Goal: Check status: Check status

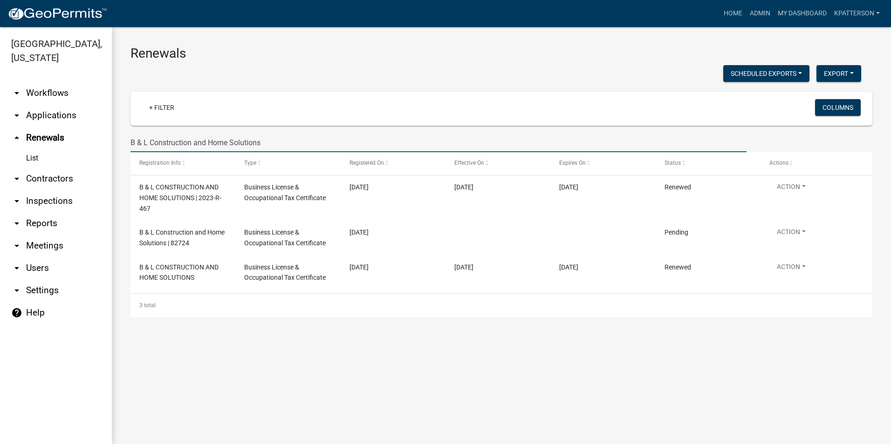
click at [46, 104] on link "arrow_drop_down Applications" at bounding box center [56, 115] width 112 height 22
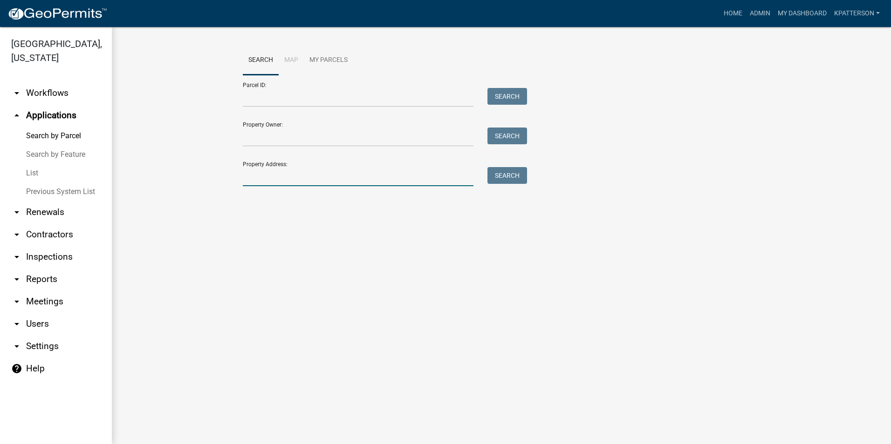
click at [266, 179] on input "Property Address:" at bounding box center [358, 176] width 231 height 19
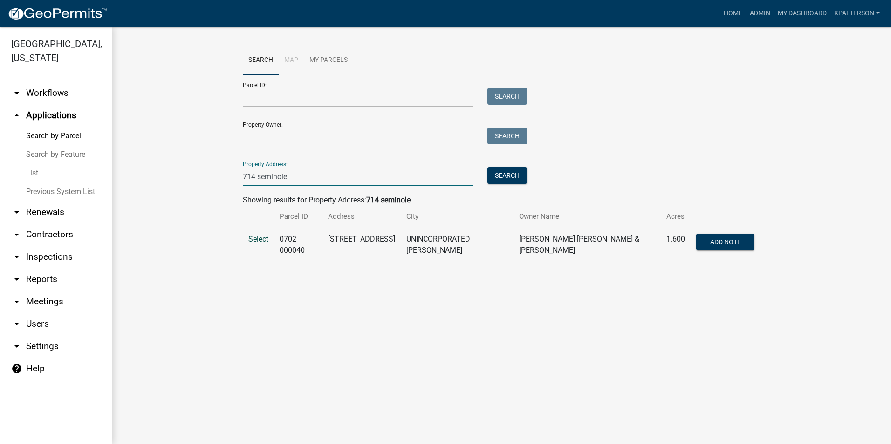
type input "714 seminole"
click at [266, 238] on span "Select" at bounding box center [258, 239] width 20 height 9
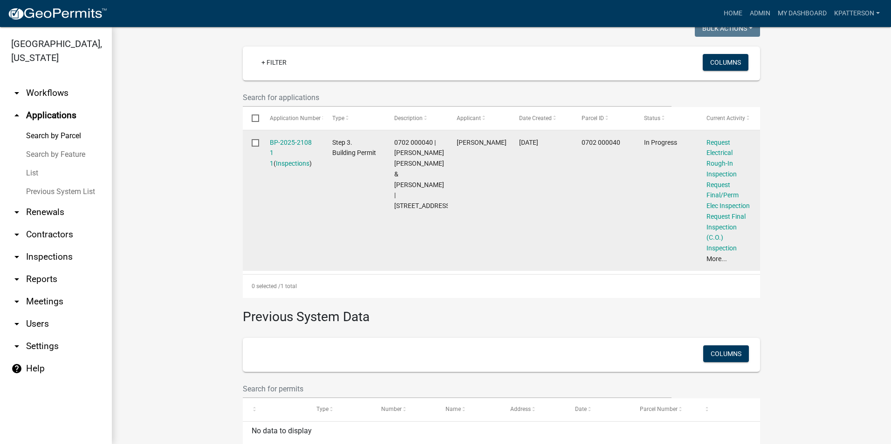
scroll to position [149, 0]
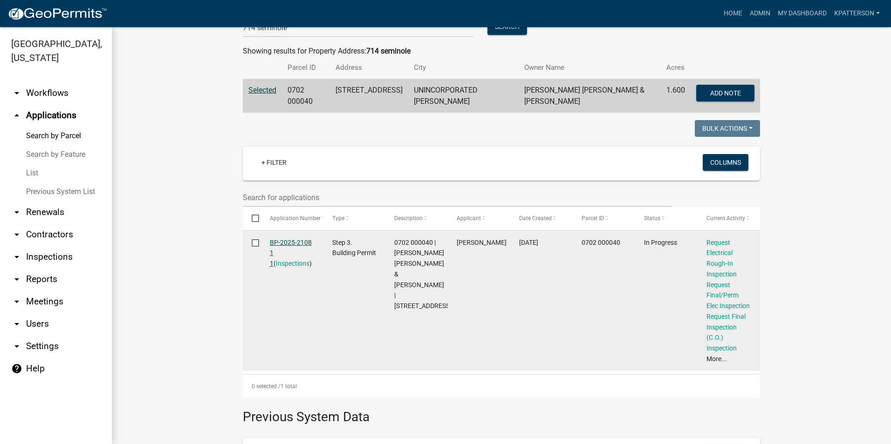
click at [291, 239] on link "BP-2025-2108 1 1" at bounding box center [291, 253] width 42 height 29
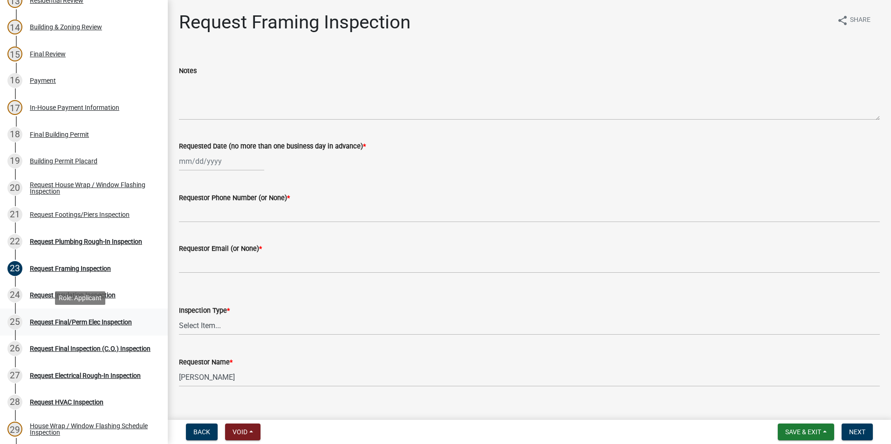
scroll to position [512, 0]
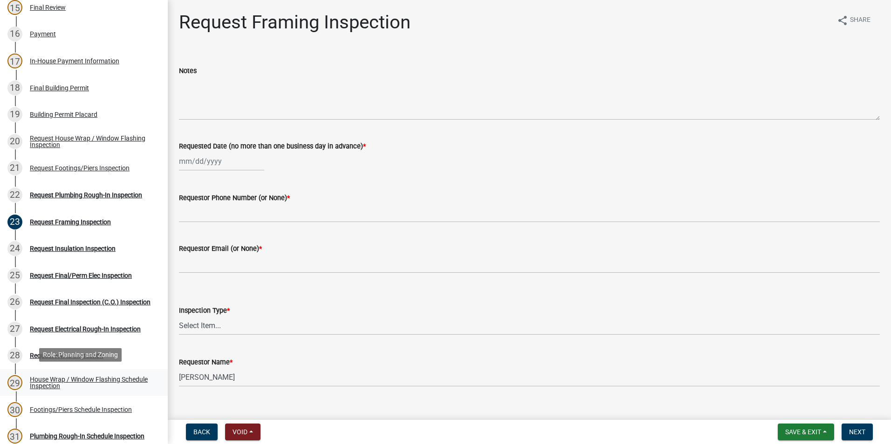
click at [49, 378] on div "House Wrap / Window Flashing Schedule Inspection" at bounding box center [91, 382] width 123 height 13
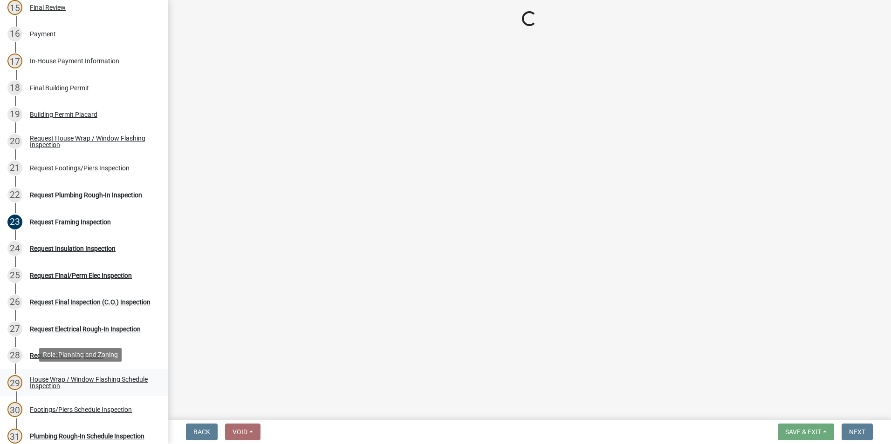
select select "e20251c8-f858-4aed-a4a0-52e27fd5066e"
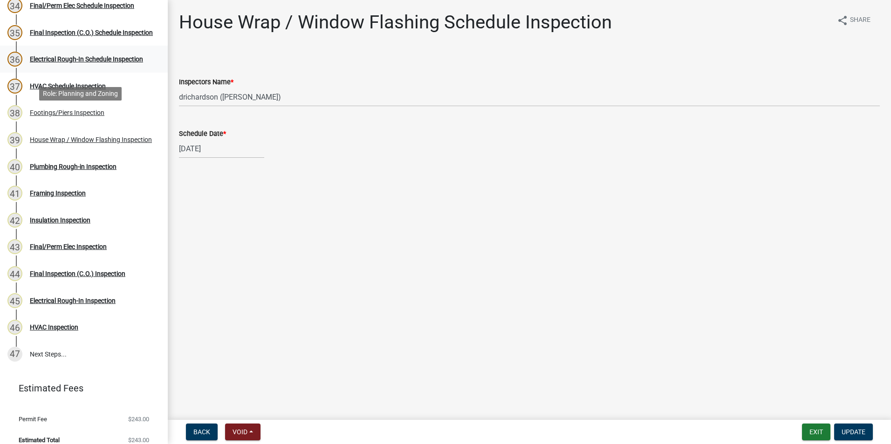
scroll to position [1032, 0]
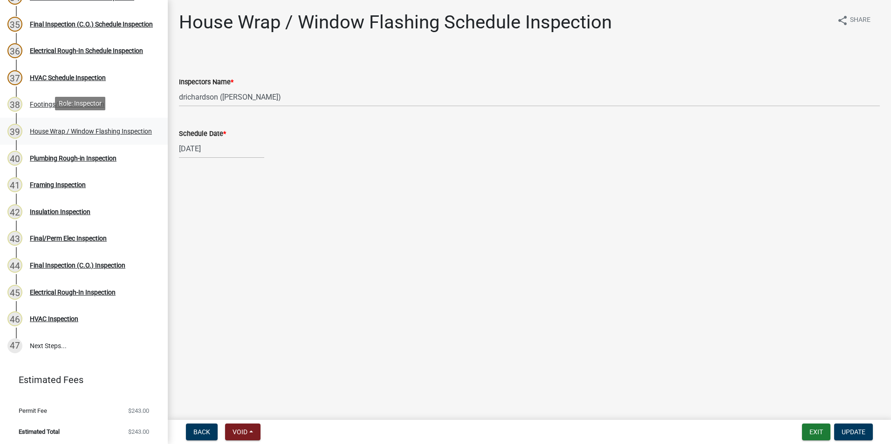
click at [123, 120] on link "39 House Wrap / Window Flashing Inspection" at bounding box center [84, 131] width 168 height 27
